Goal: Transaction & Acquisition: Register for event/course

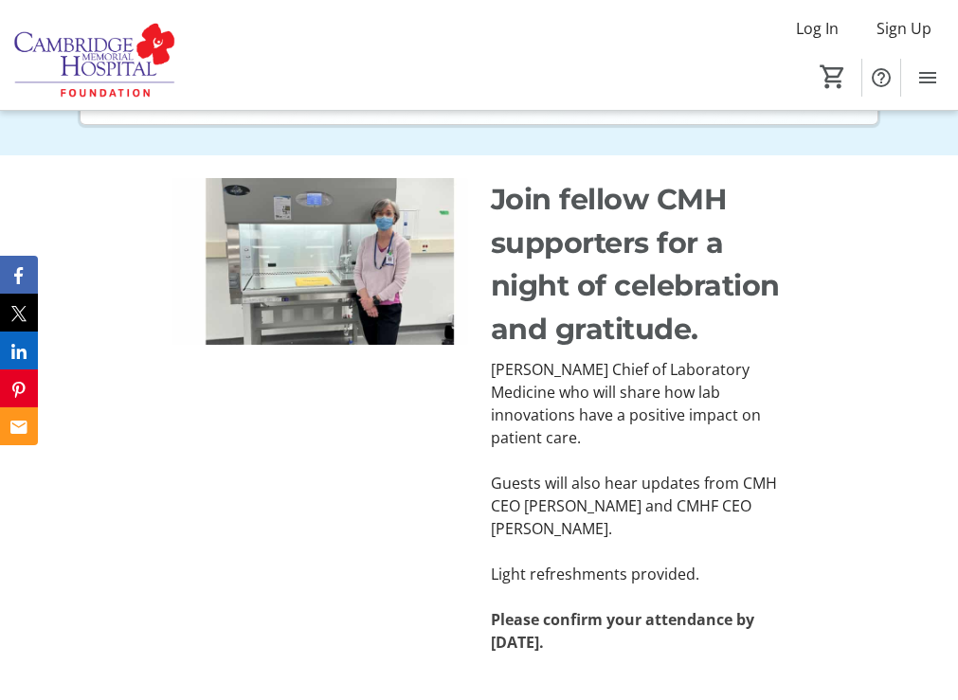
scroll to position [474, 0]
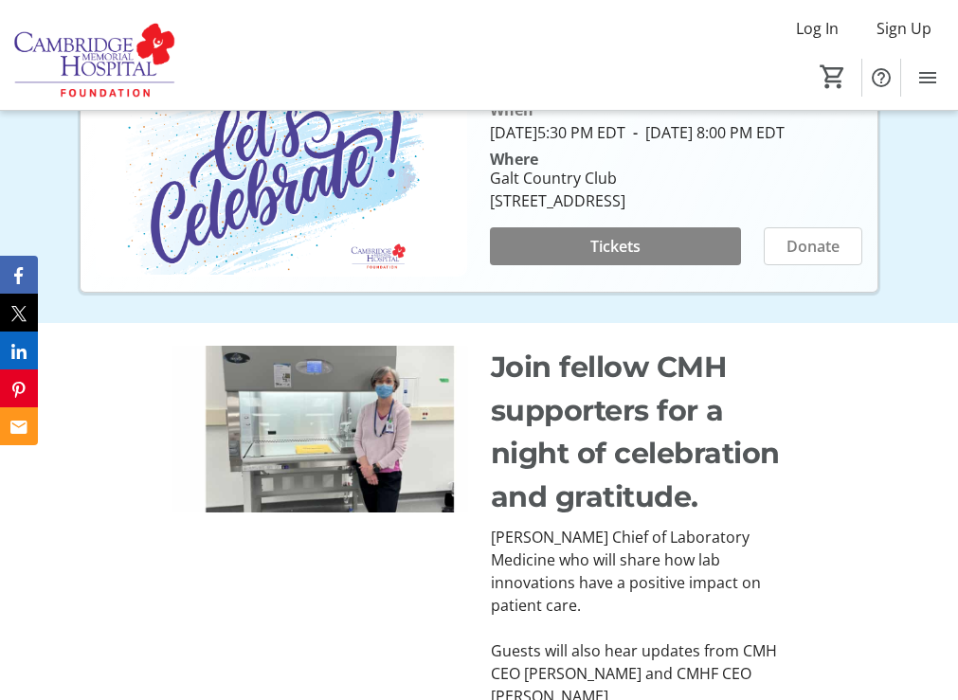
click at [623, 258] on span "Tickets" at bounding box center [615, 246] width 50 height 23
